Goal: Task Accomplishment & Management: Manage account settings

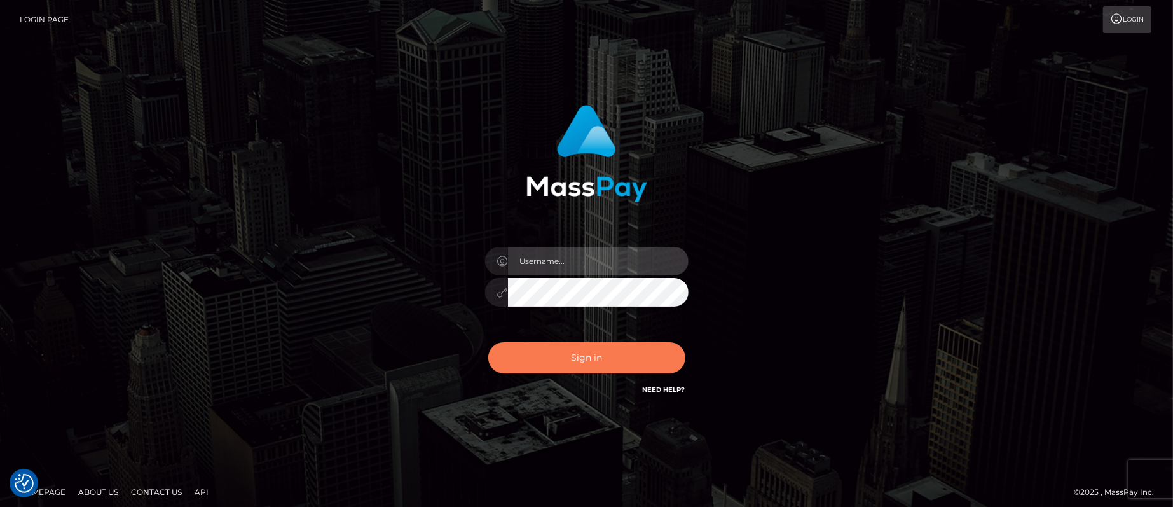
type input "Jeane.B2"
click at [598, 360] on button "Sign in" at bounding box center [586, 357] width 197 height 31
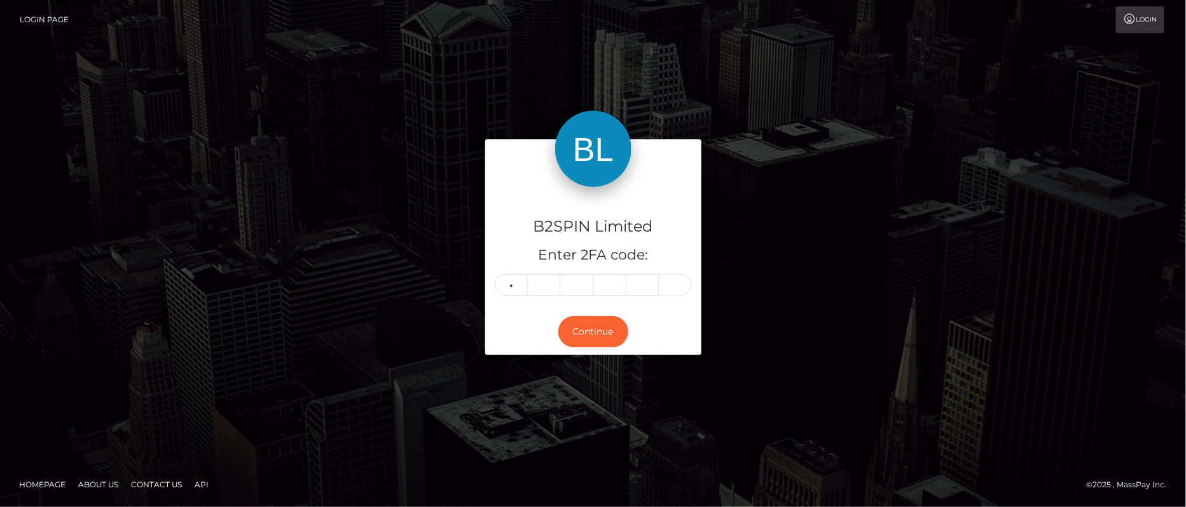
type input "2"
type input "5"
type input "1"
type input "2"
type input "4"
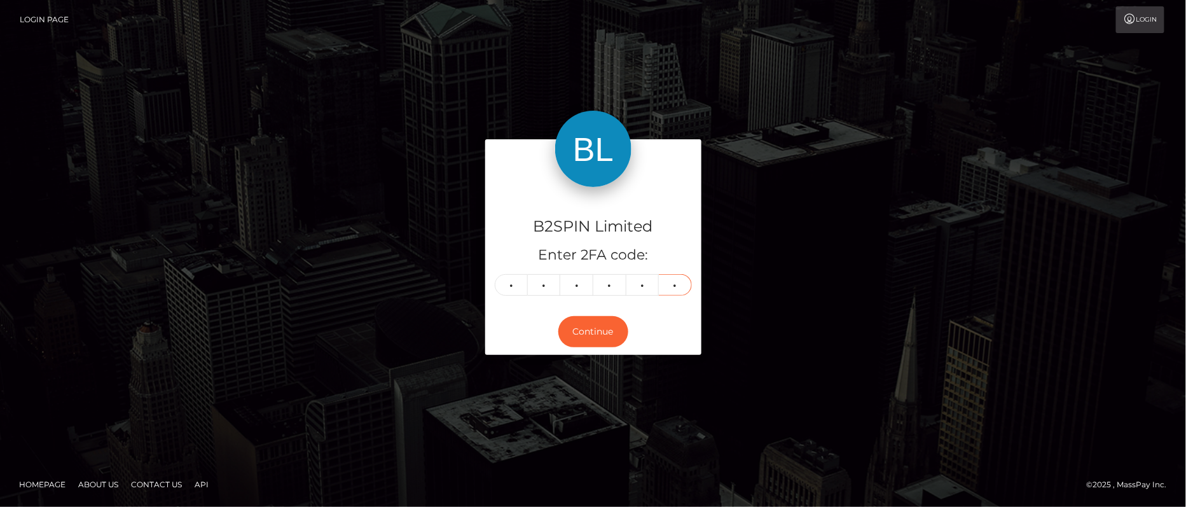
type input "0"
click at [595, 347] on div "Continue" at bounding box center [593, 331] width 216 height 46
click at [598, 335] on button "Continue" at bounding box center [593, 331] width 70 height 31
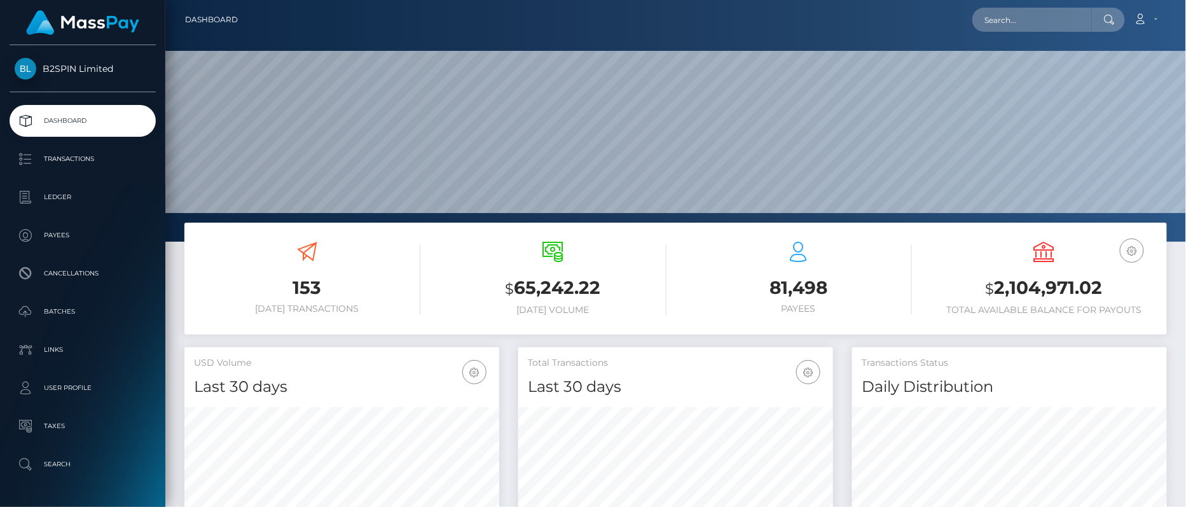
scroll to position [226, 315]
drag, startPoint x: 1114, startPoint y: 284, endPoint x: 972, endPoint y: 290, distance: 141.9
click at [972, 290] on h3 "$ 2,104,971.02" at bounding box center [1044, 288] width 226 height 26
copy h3 "$ 2,104,971.02"
